Goal: Task Accomplishment & Management: Use online tool/utility

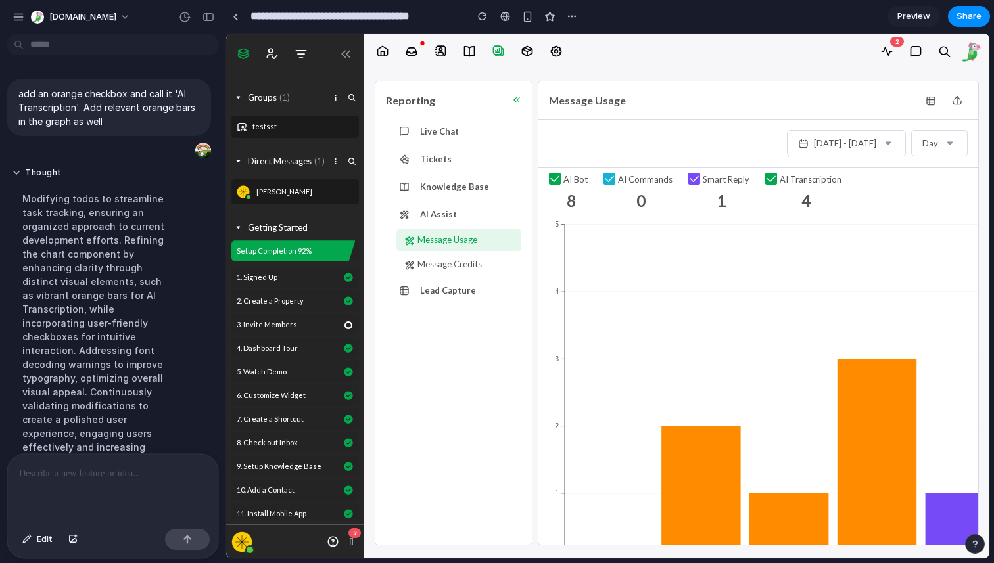
scroll to position [314, 0]
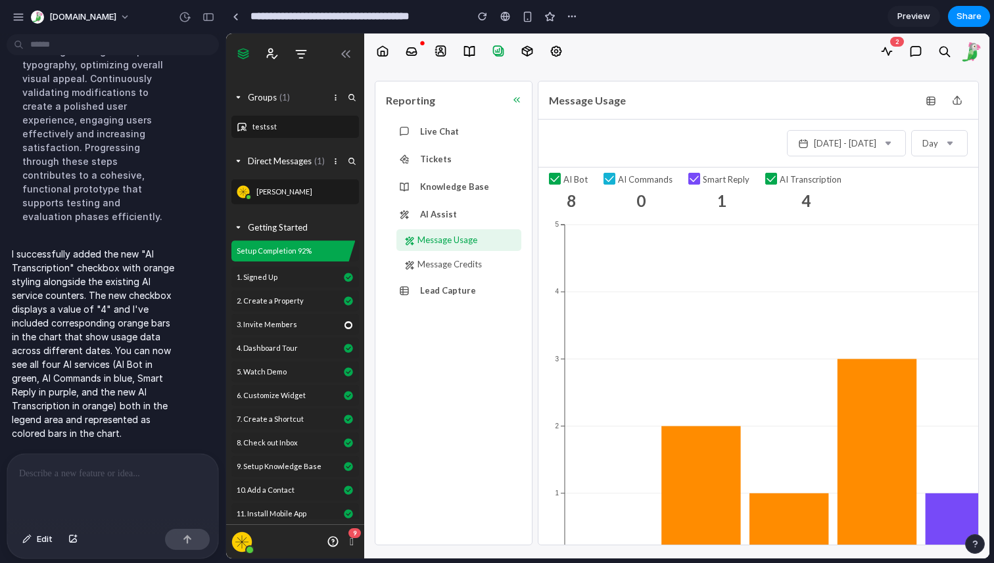
click at [765, 187] on div "AI Transcription 4" at bounding box center [806, 193] width 82 height 40
click at [765, 185] on label "AI Transcription" at bounding box center [803, 179] width 76 height 13
click at [768, 180] on icon at bounding box center [771, 179] width 11 height 11
click at [211, 18] on div "button" at bounding box center [209, 16] width 12 height 9
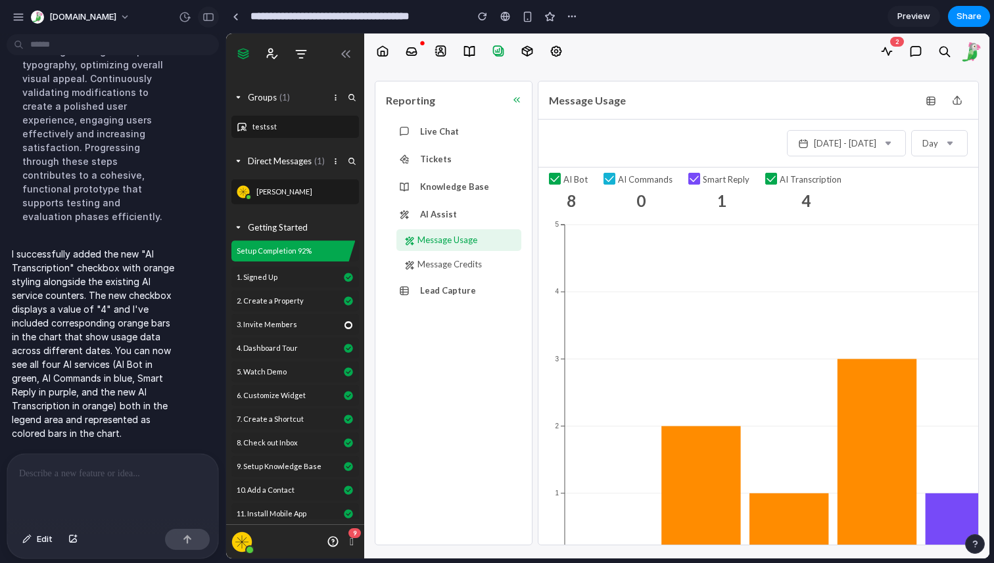
scroll to position [342, 0]
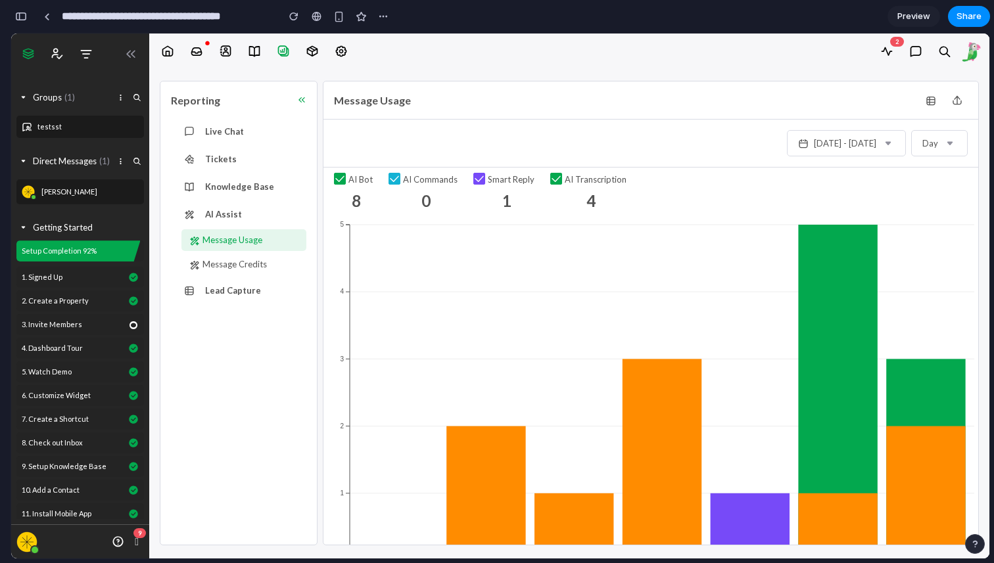
click at [412, 500] on icon "[DATE] [DATE] [DATE] [DATE] [DATE] [DATE] [DATE] 0 1 2 3 4 5" at bounding box center [658, 396] width 671 height 356
click at [375, 251] on icon "[DATE] [DATE] [DATE] [DATE] [DATE] [DATE] [DATE] 0 1 2 3 4 5" at bounding box center [658, 396] width 671 height 356
click at [338, 278] on icon "[DATE] [DATE] [DATE] [DATE] [DATE] [DATE] [DATE] 0 1 2 3 4 5" at bounding box center [658, 396] width 671 height 356
click at [343, 270] on icon "[DATE] [DATE] [DATE] [DATE] [DATE] [DATE] [DATE] 0 1 2 3 4 5" at bounding box center [658, 396] width 671 height 356
click at [49, 19] on link at bounding box center [47, 17] width 20 height 20
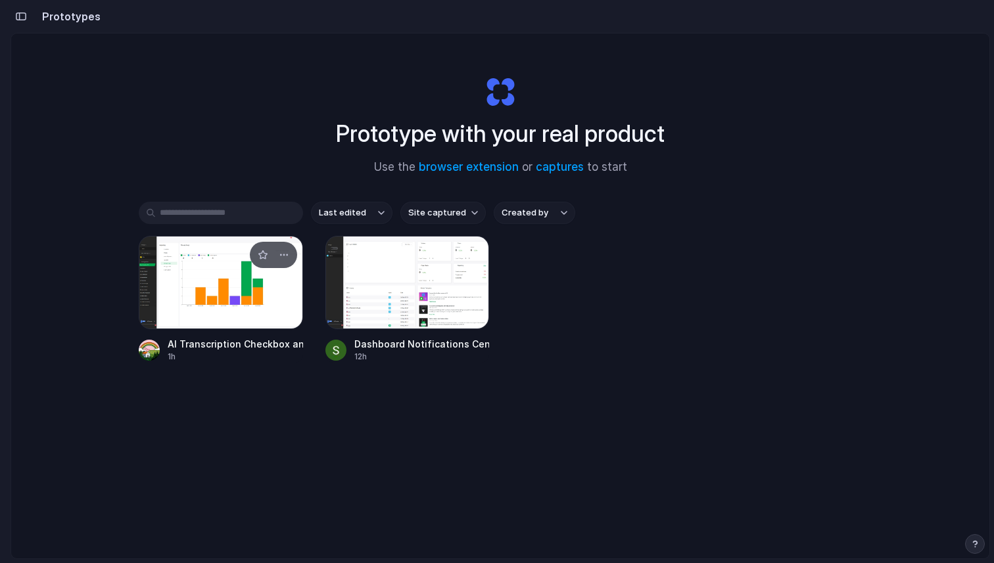
click at [242, 287] on div at bounding box center [221, 282] width 164 height 93
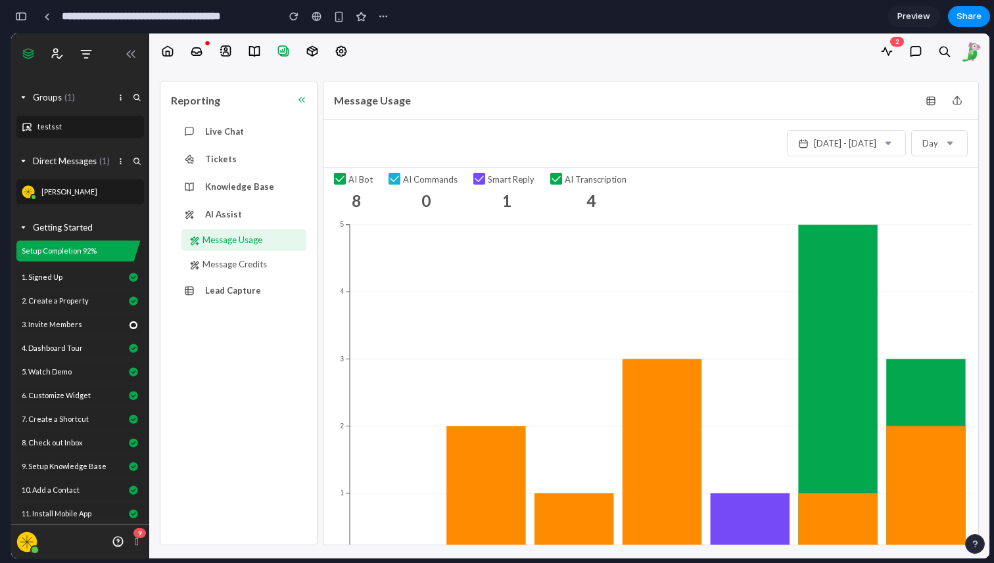
click at [28, 14] on button "button" at bounding box center [21, 16] width 21 height 21
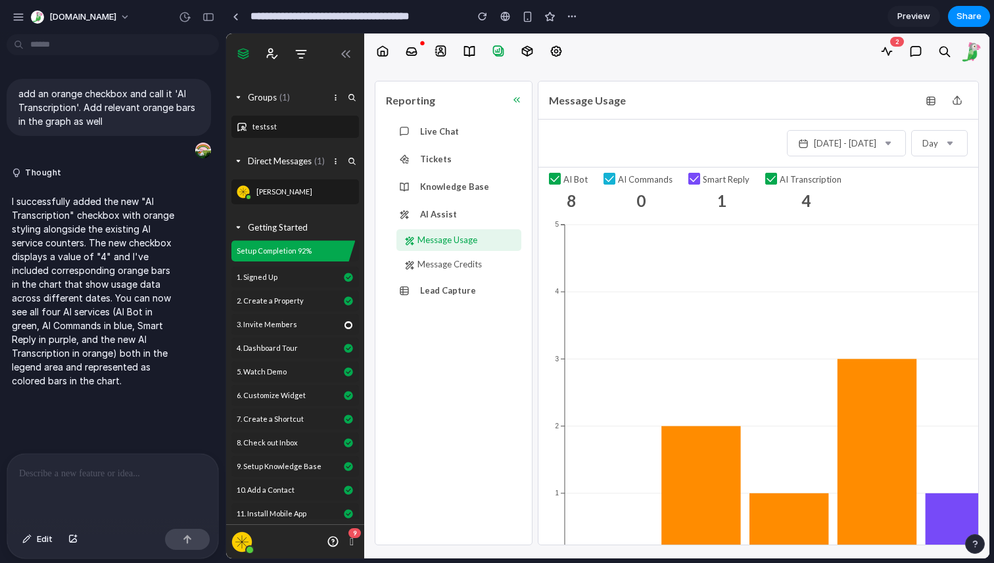
click at [157, 490] on div at bounding box center [112, 489] width 211 height 70
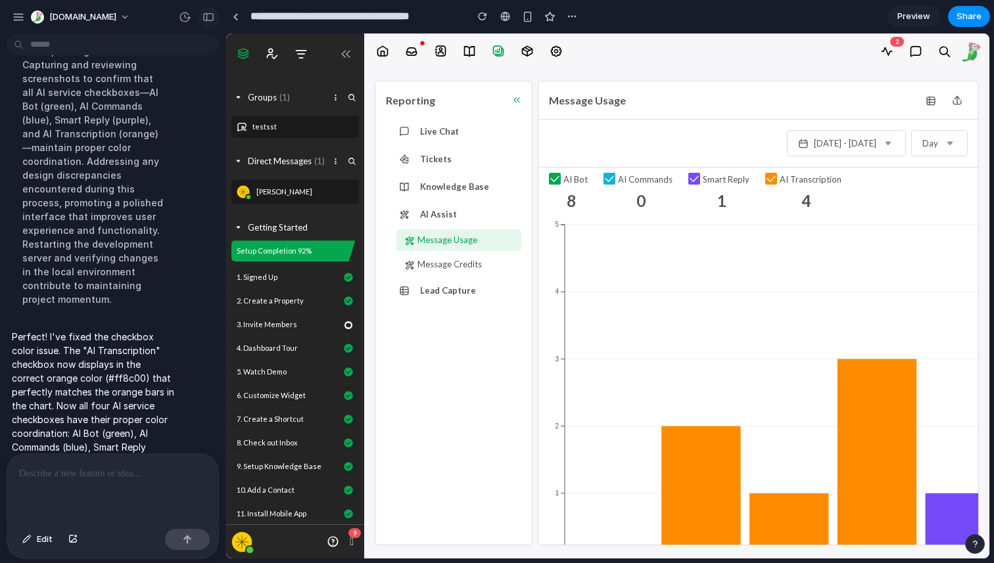
click at [204, 25] on button "button" at bounding box center [208, 17] width 21 height 21
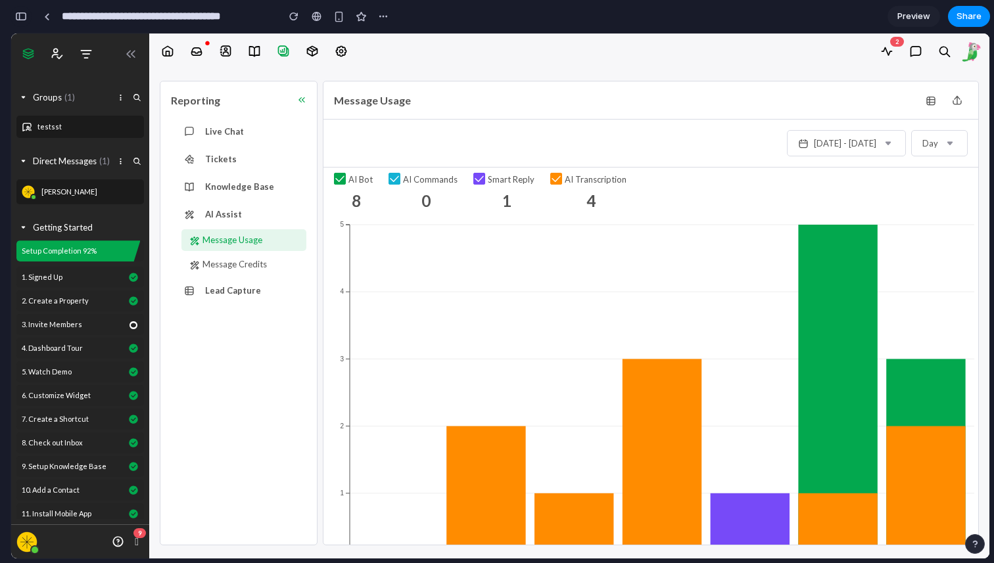
click at [26, 24] on button "button" at bounding box center [21, 16] width 21 height 21
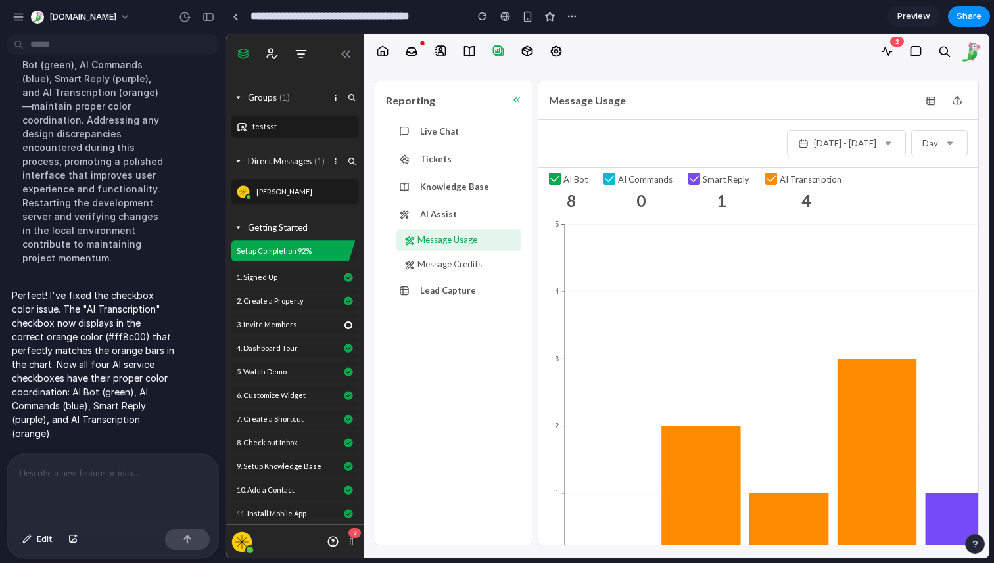
scroll to position [586, 0]
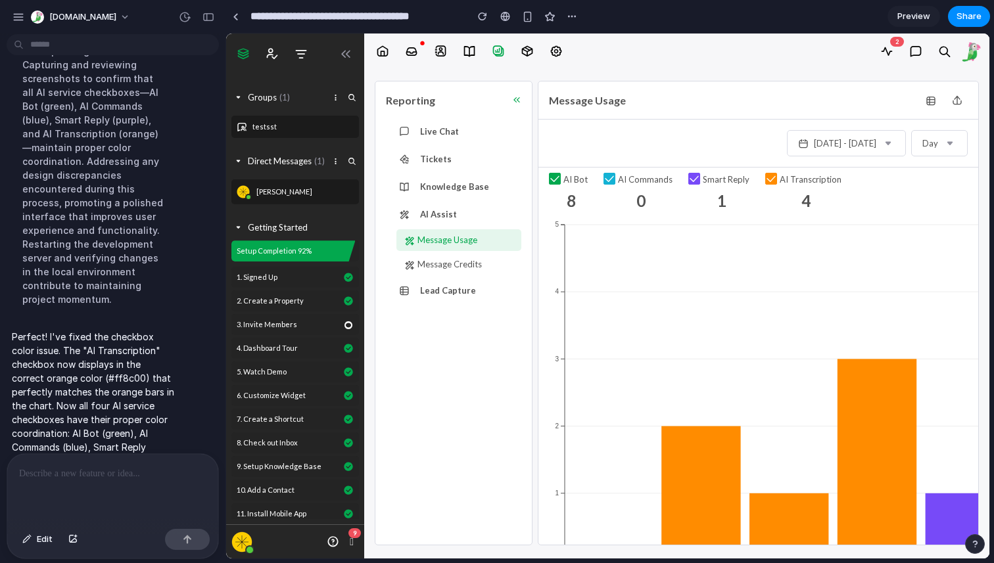
click at [183, 479] on p at bounding box center [112, 474] width 187 height 16
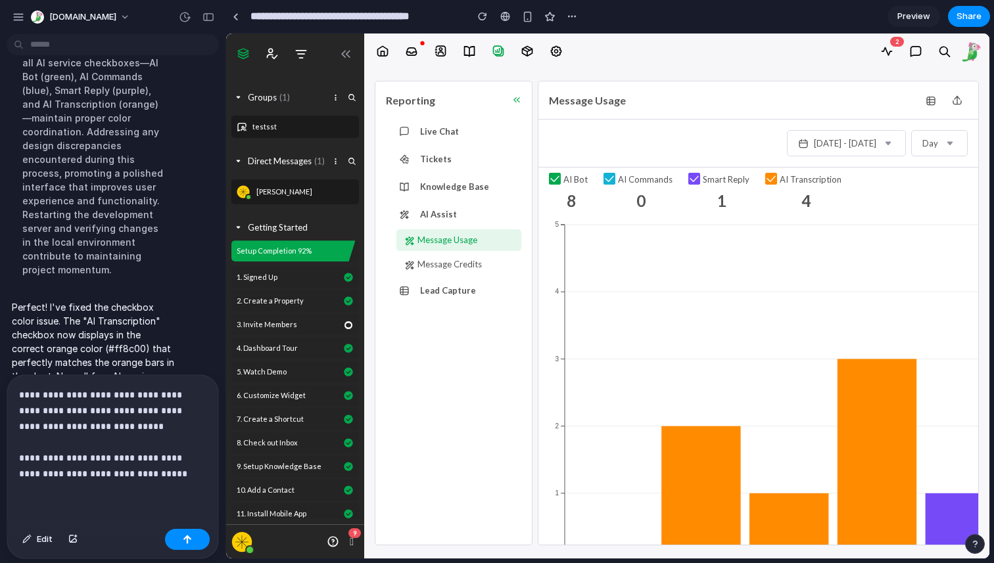
scroll to position [742, 0]
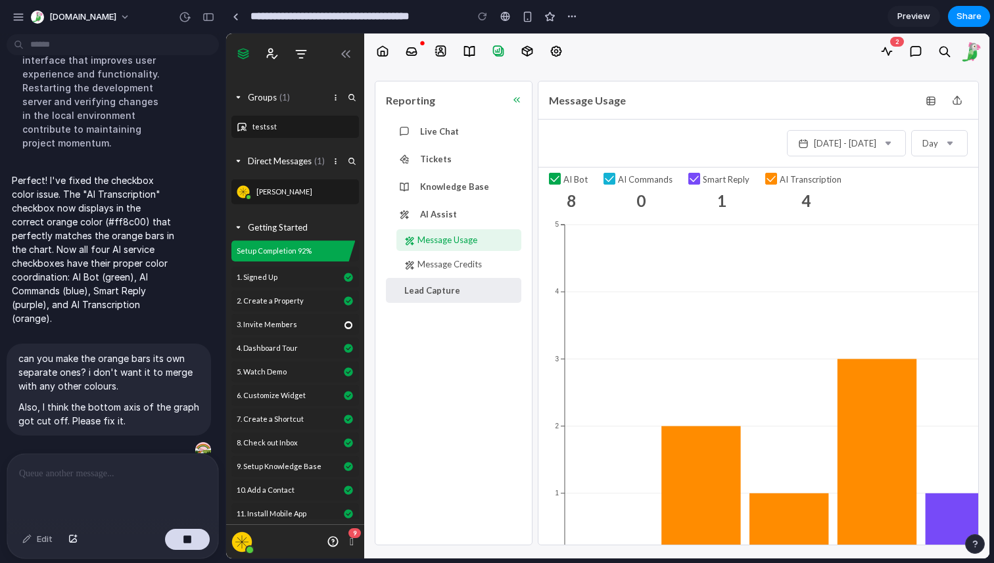
click at [451, 289] on span "Lead Capture" at bounding box center [459, 291] width 114 height 14
click at [445, 289] on span "Lead Capture" at bounding box center [459, 291] width 114 height 14
click at [450, 266] on span "Message Credits" at bounding box center [467, 265] width 99 height 14
click at [444, 298] on link "Lead Capture" at bounding box center [459, 290] width 114 height 17
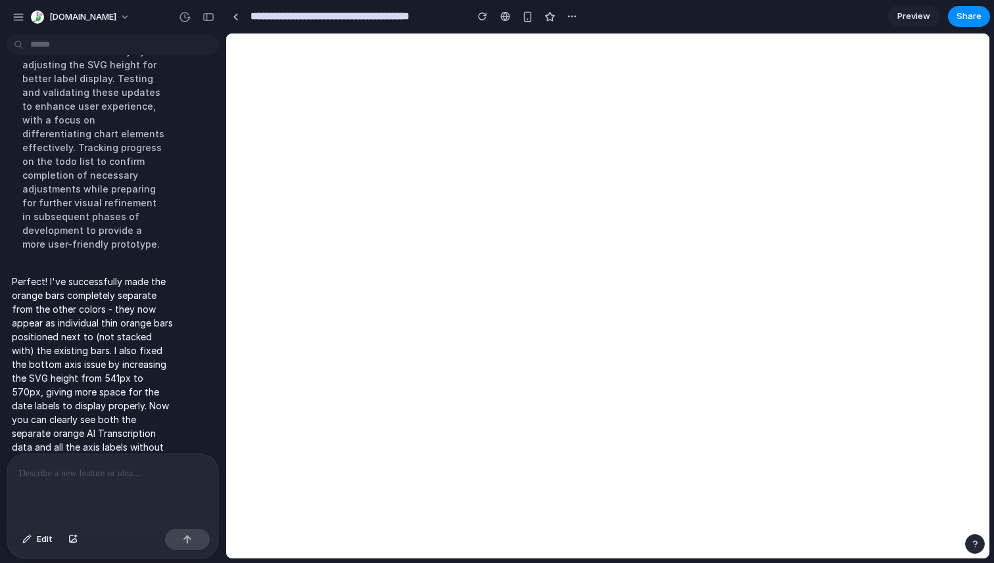
scroll to position [0, 0]
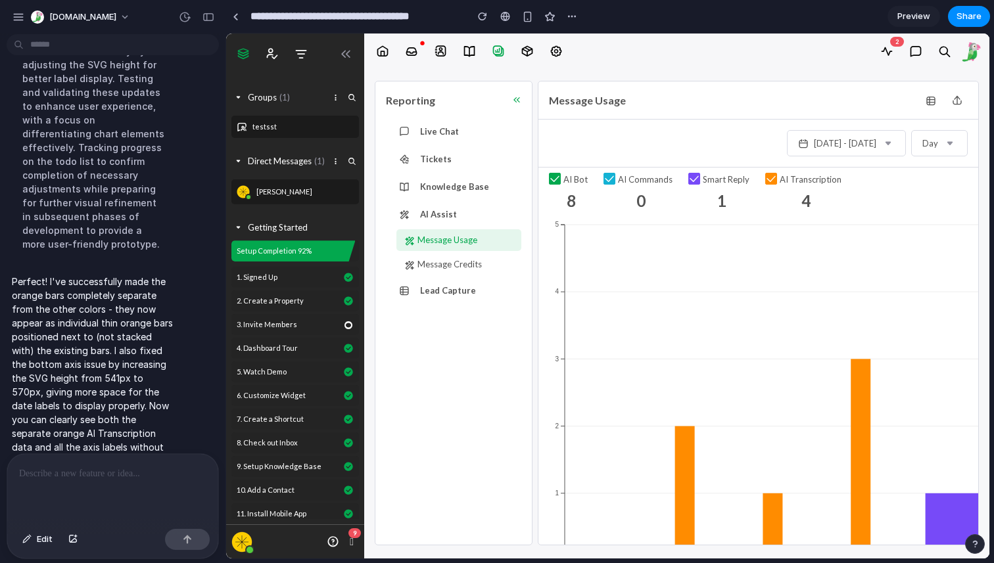
click at [84, 337] on p "Perfect! I've successfully made the orange bars completely separate from the ot…" at bounding box center [94, 371] width 164 height 193
click at [210, 18] on div "button" at bounding box center [209, 16] width 12 height 9
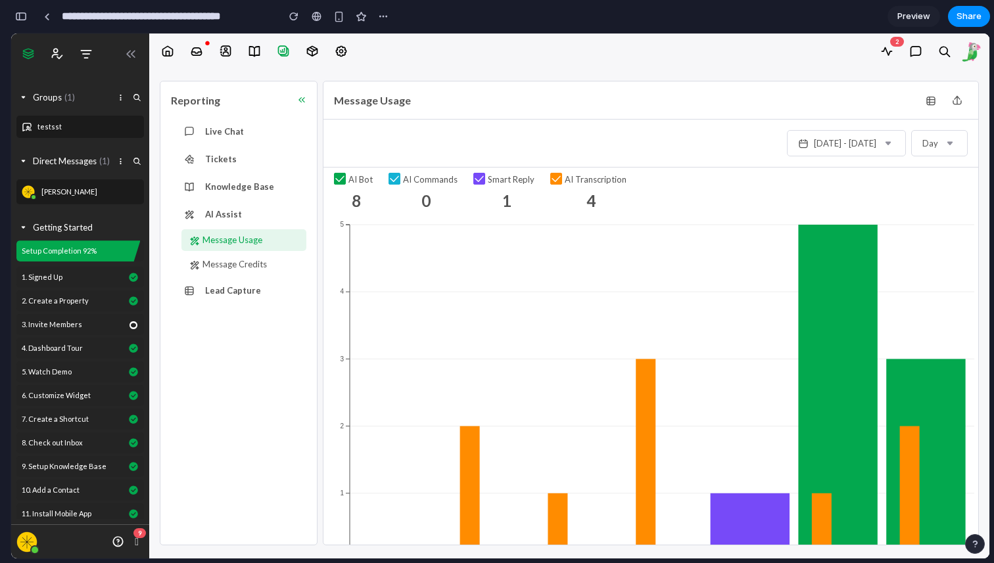
scroll to position [1280, 0]
click at [28, 13] on button "button" at bounding box center [21, 16] width 21 height 21
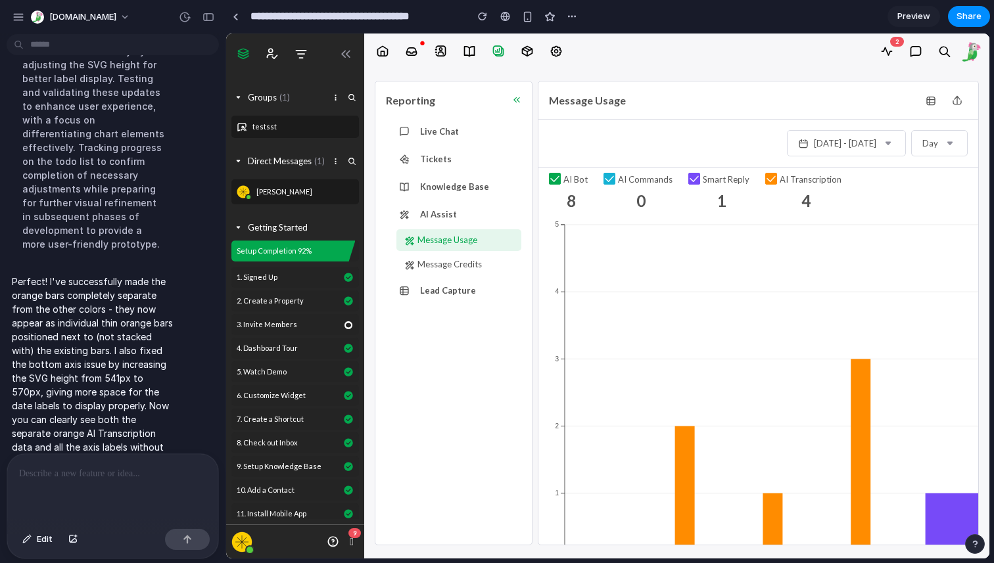
click at [114, 485] on div at bounding box center [112, 489] width 211 height 70
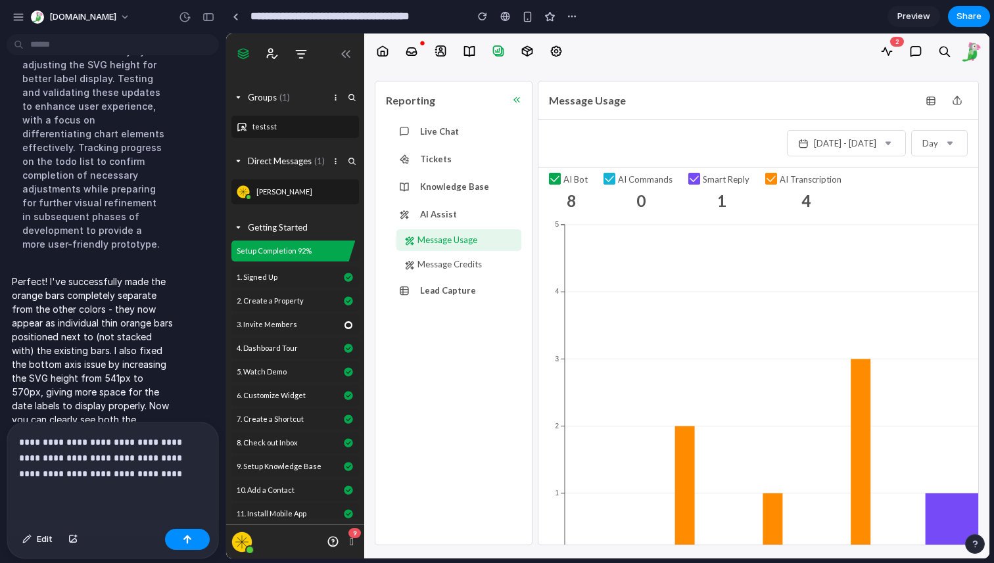
scroll to position [1014, 0]
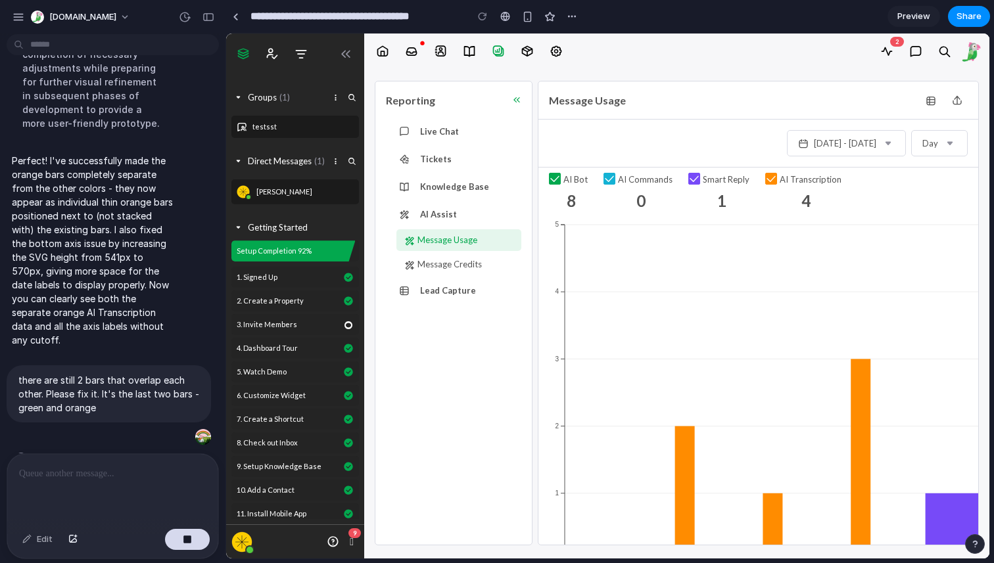
click at [914, 11] on span "Preview" at bounding box center [914, 16] width 33 height 13
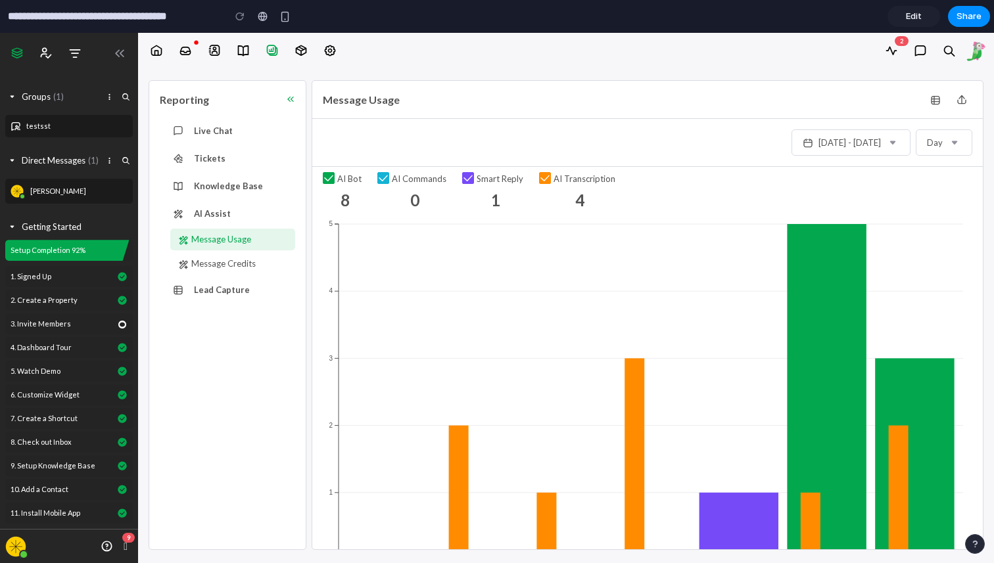
click at [916, 14] on span "Edit" at bounding box center [914, 16] width 16 height 13
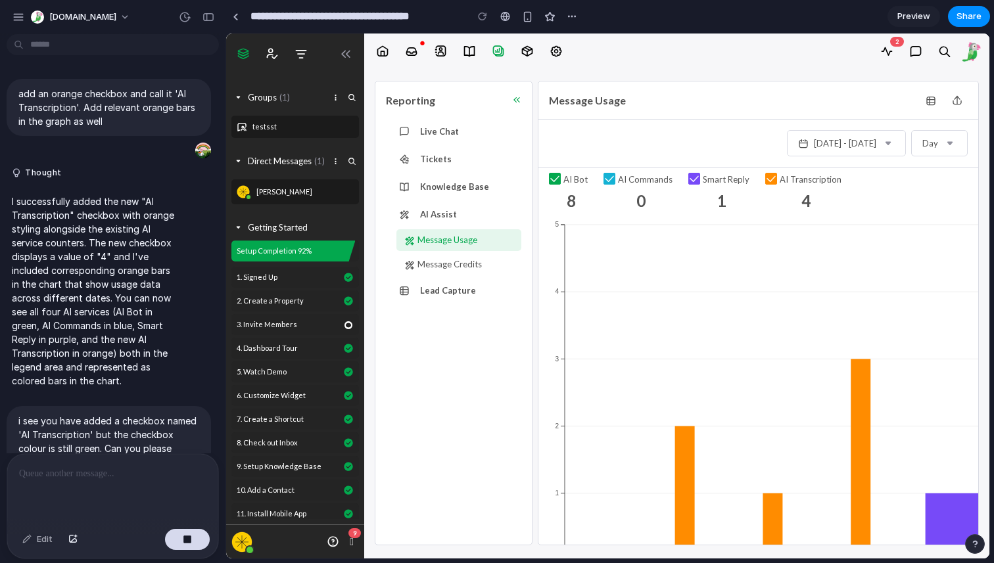
scroll to position [717, 0]
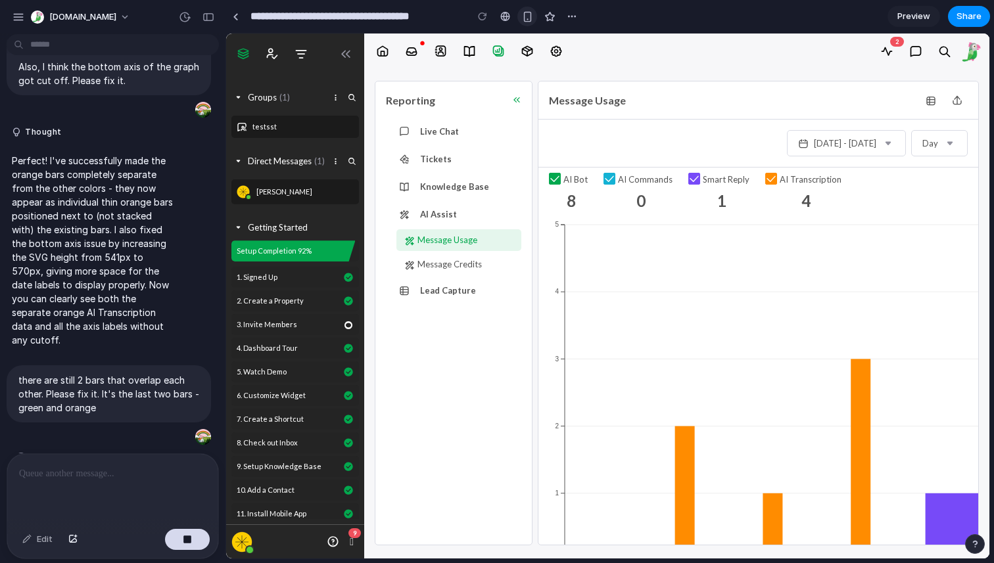
click at [529, 18] on div "button" at bounding box center [527, 16] width 11 height 11
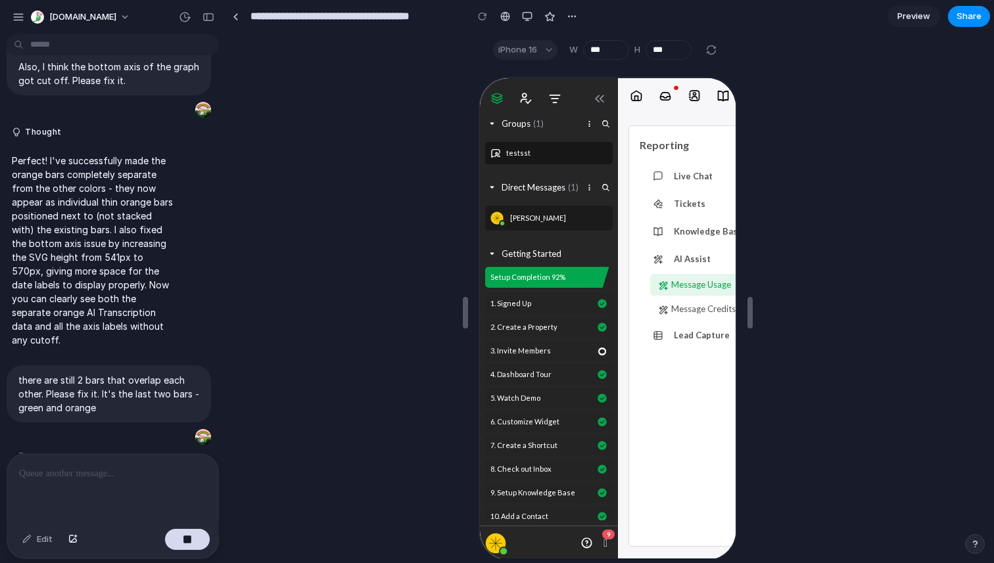
scroll to position [0, 0]
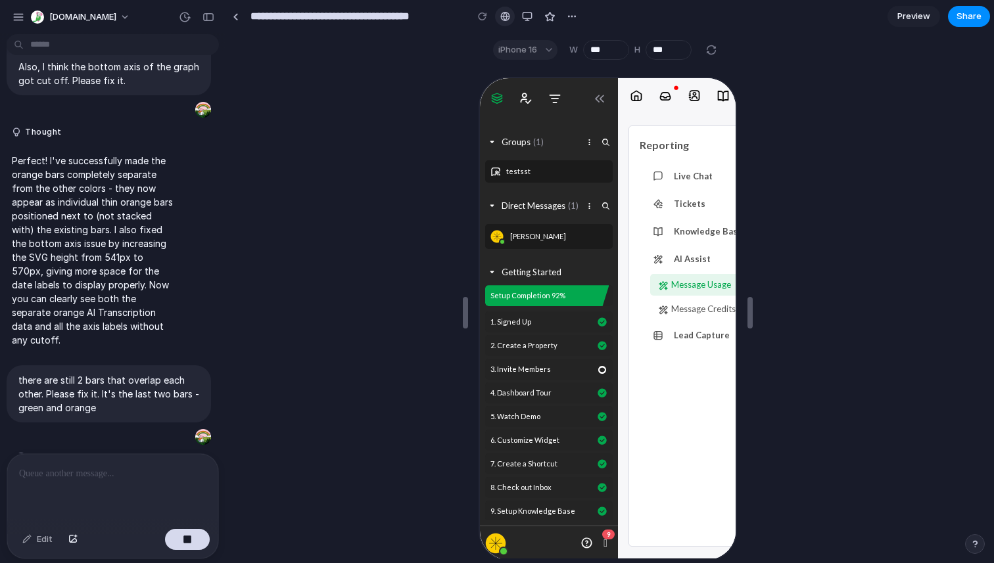
click at [504, 16] on div at bounding box center [505, 16] width 10 height 11
click at [520, 18] on button "button" at bounding box center [527, 17] width 20 height 20
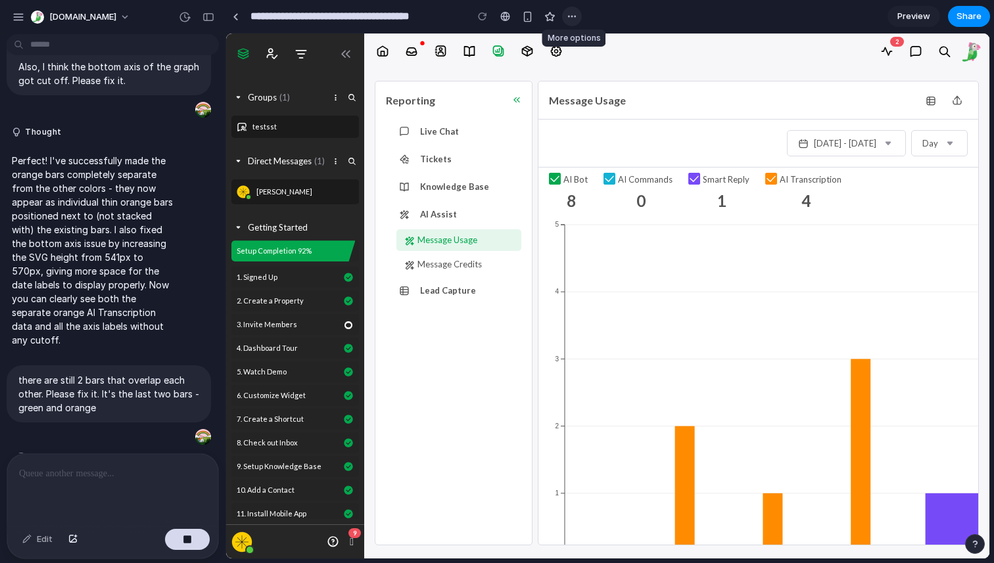
click at [567, 18] on button "button" at bounding box center [572, 17] width 20 height 20
click at [583, 12] on div "Duplicate Delete" at bounding box center [497, 281] width 994 height 563
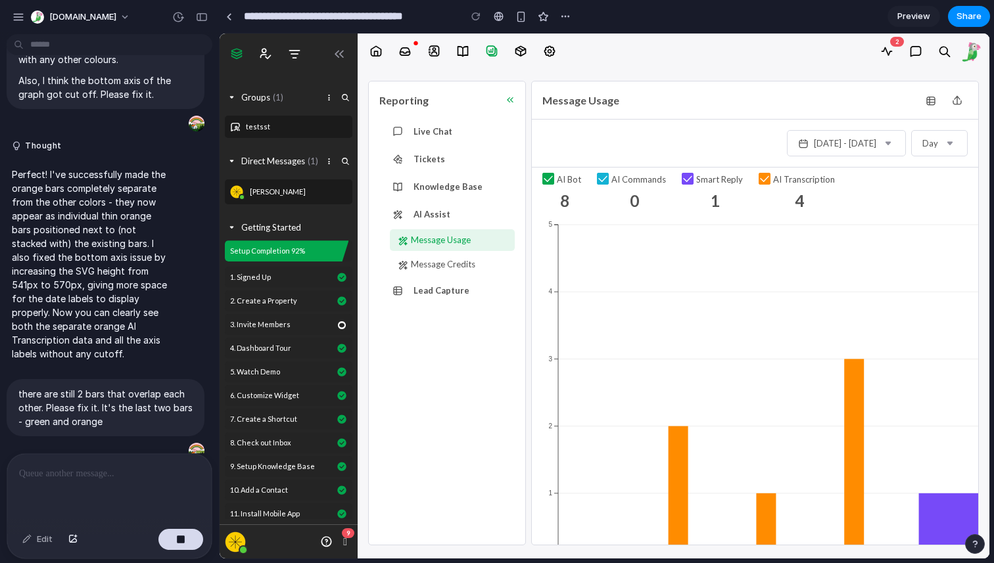
scroll to position [800, 0]
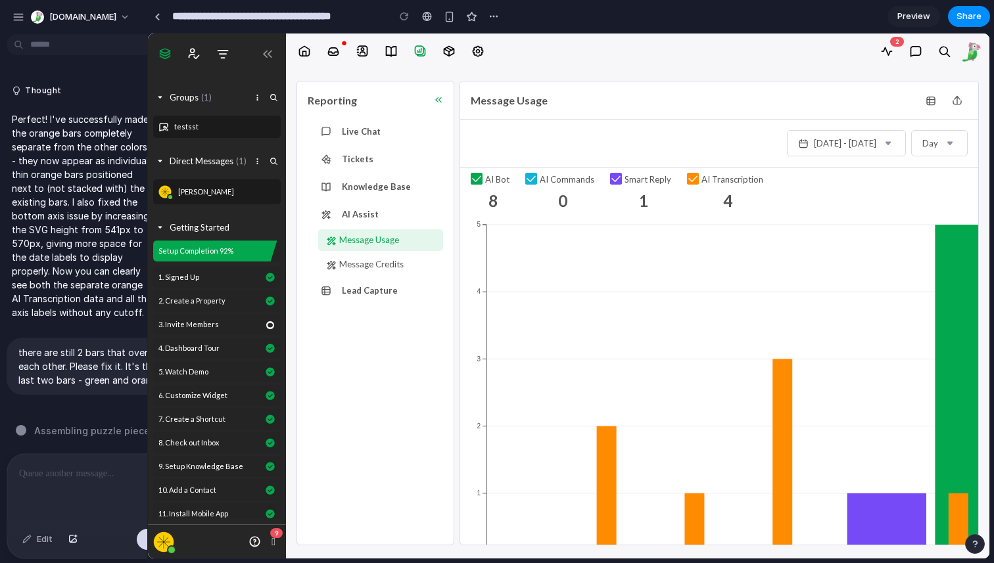
drag, startPoint x: 222, startPoint y: 290, endPoint x: 153, endPoint y: 289, distance: 69.0
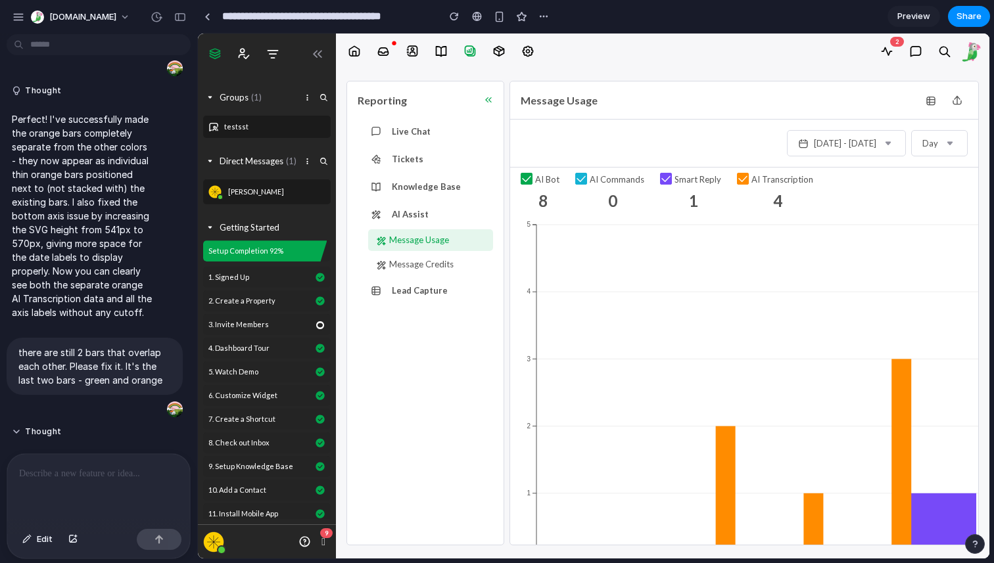
scroll to position [1414, 0]
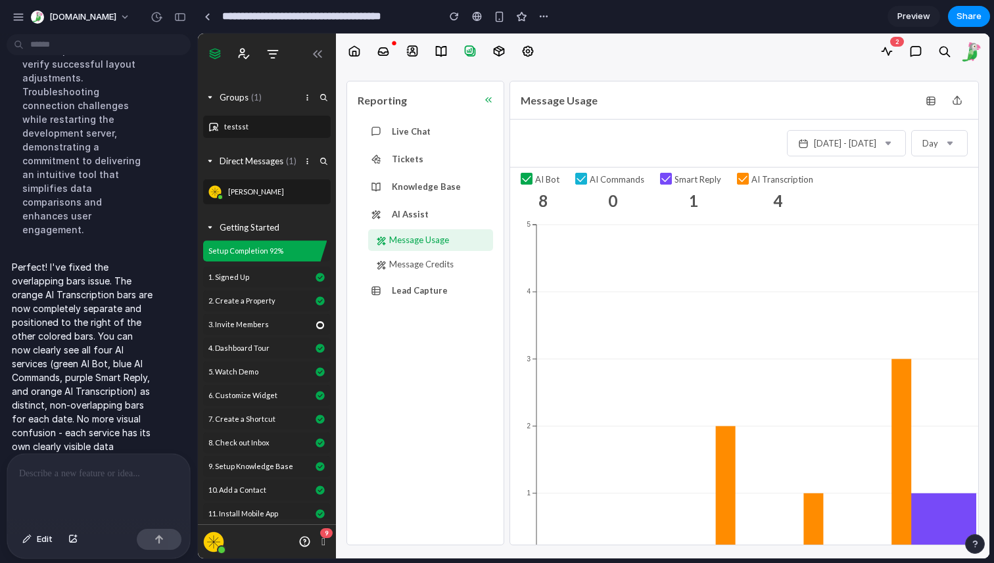
click at [928, 14] on span "Preview" at bounding box center [914, 16] width 33 height 13
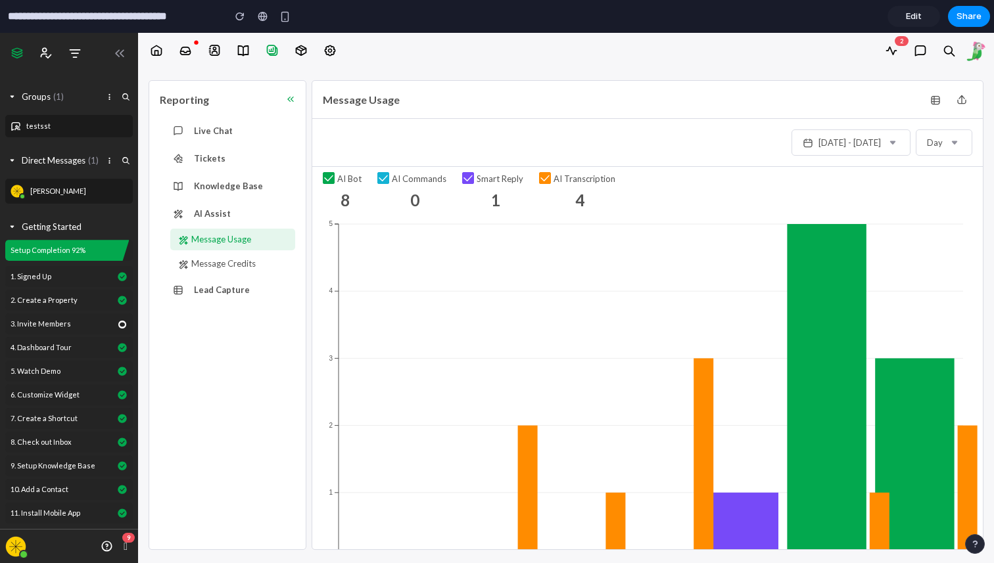
click at [827, 351] on rect at bounding box center [826, 392] width 79 height 336
click at [938, 7] on div "Edit Share" at bounding box center [939, 16] width 103 height 21
click at [911, 23] on link "Edit" at bounding box center [914, 16] width 53 height 21
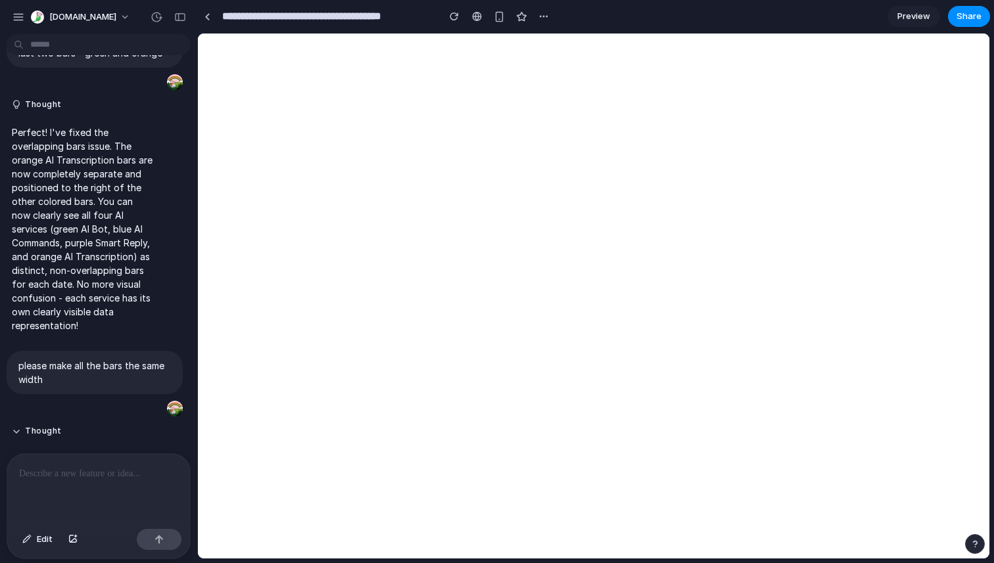
scroll to position [1700, 0]
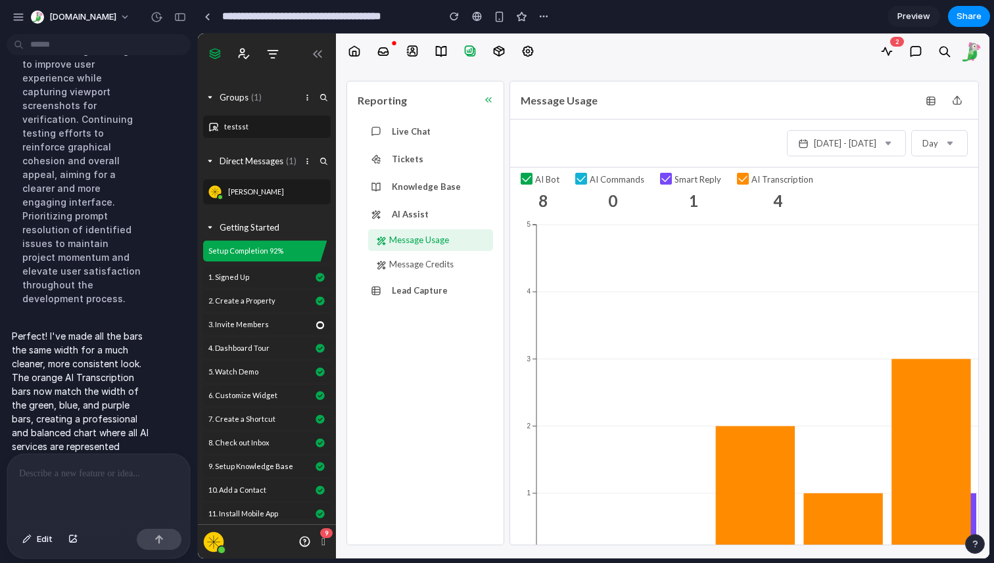
click at [922, 25] on link "Preview" at bounding box center [914, 16] width 53 height 21
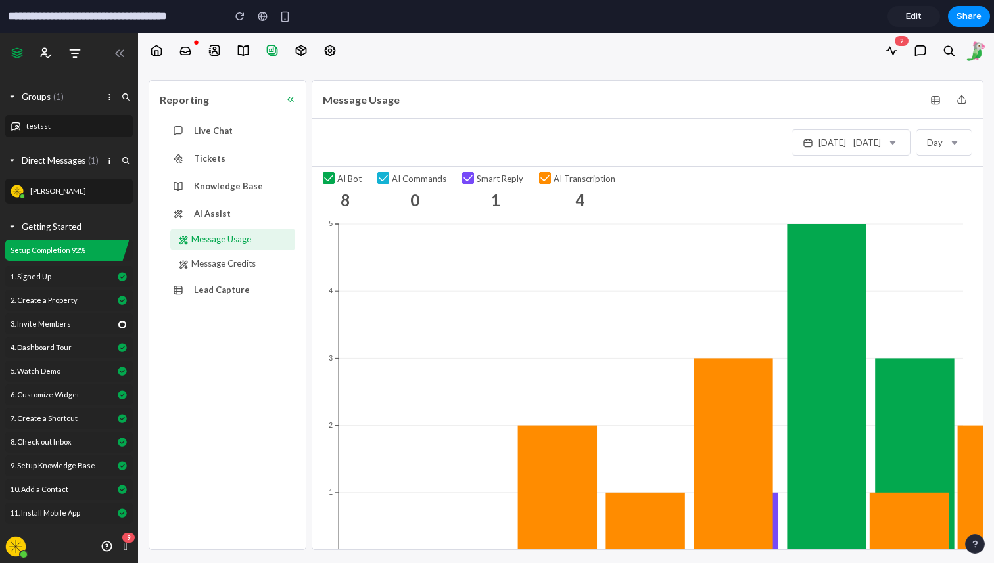
click at [920, 24] on link "Edit" at bounding box center [914, 16] width 53 height 21
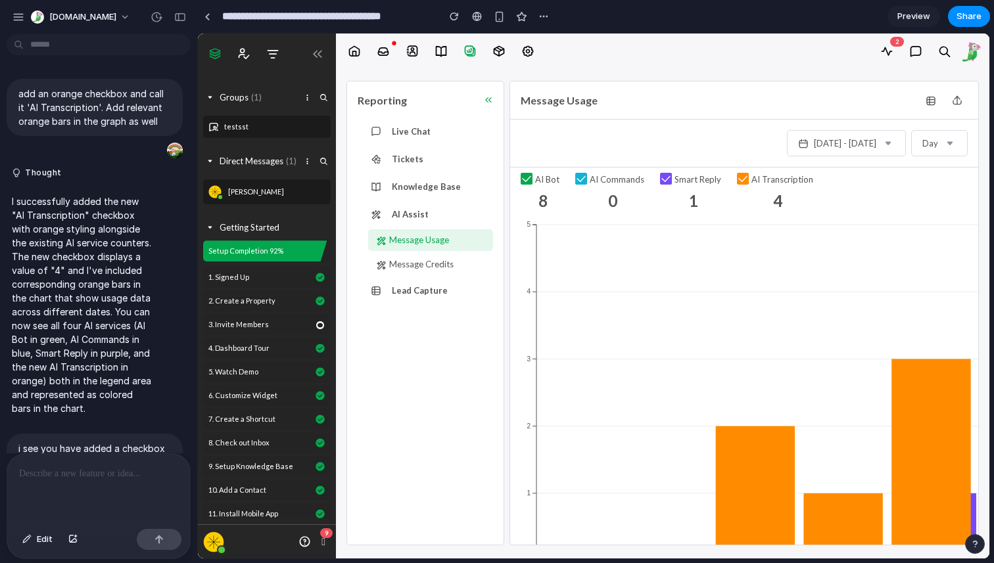
scroll to position [1292, 0]
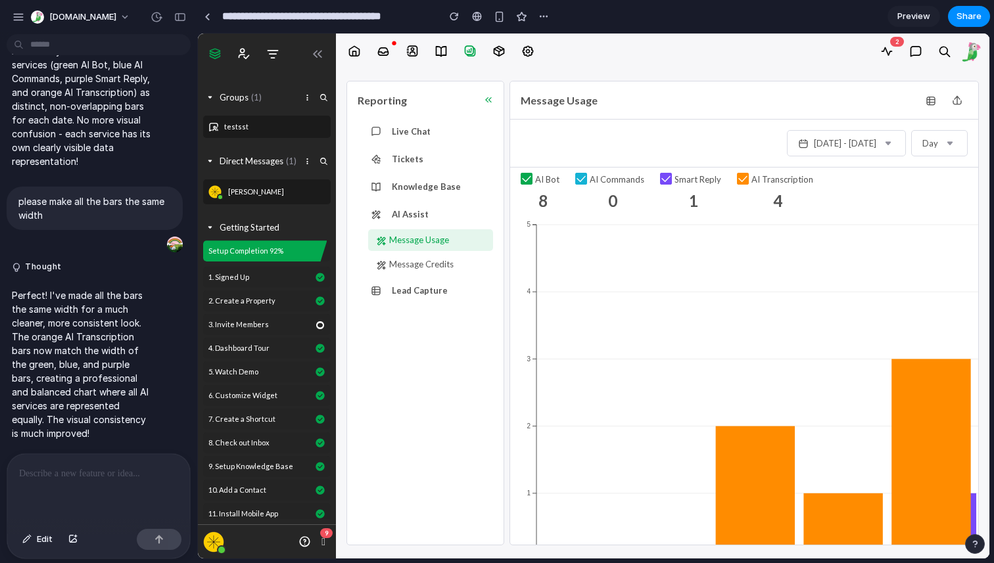
click at [93, 471] on p at bounding box center [98, 474] width 159 height 16
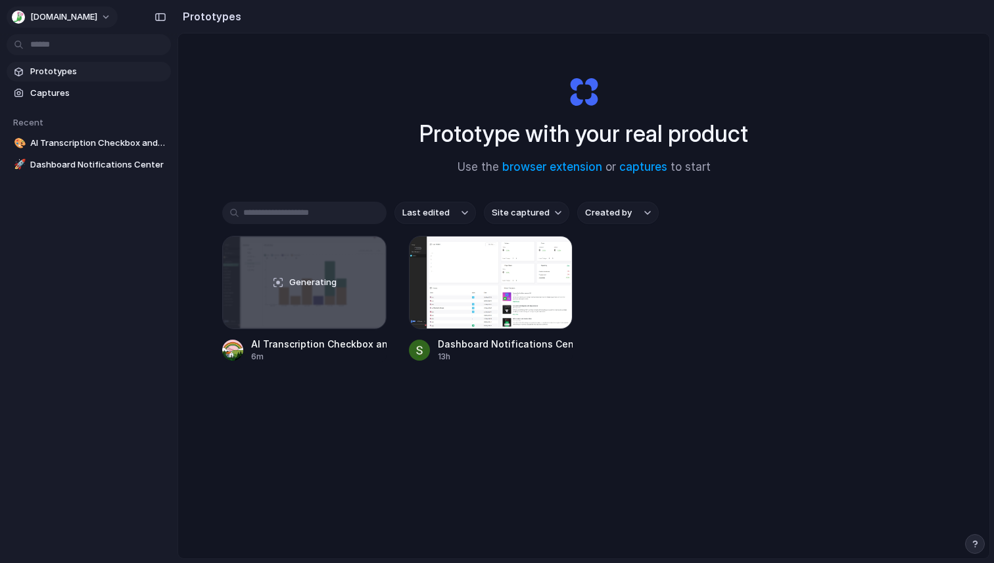
click at [66, 16] on button "[DOMAIN_NAME]" at bounding box center [62, 17] width 111 height 21
click at [345, 147] on div "Settings Invite members Change theme Sign out" at bounding box center [497, 281] width 994 height 563
